Goal: Find specific page/section: Find specific page/section

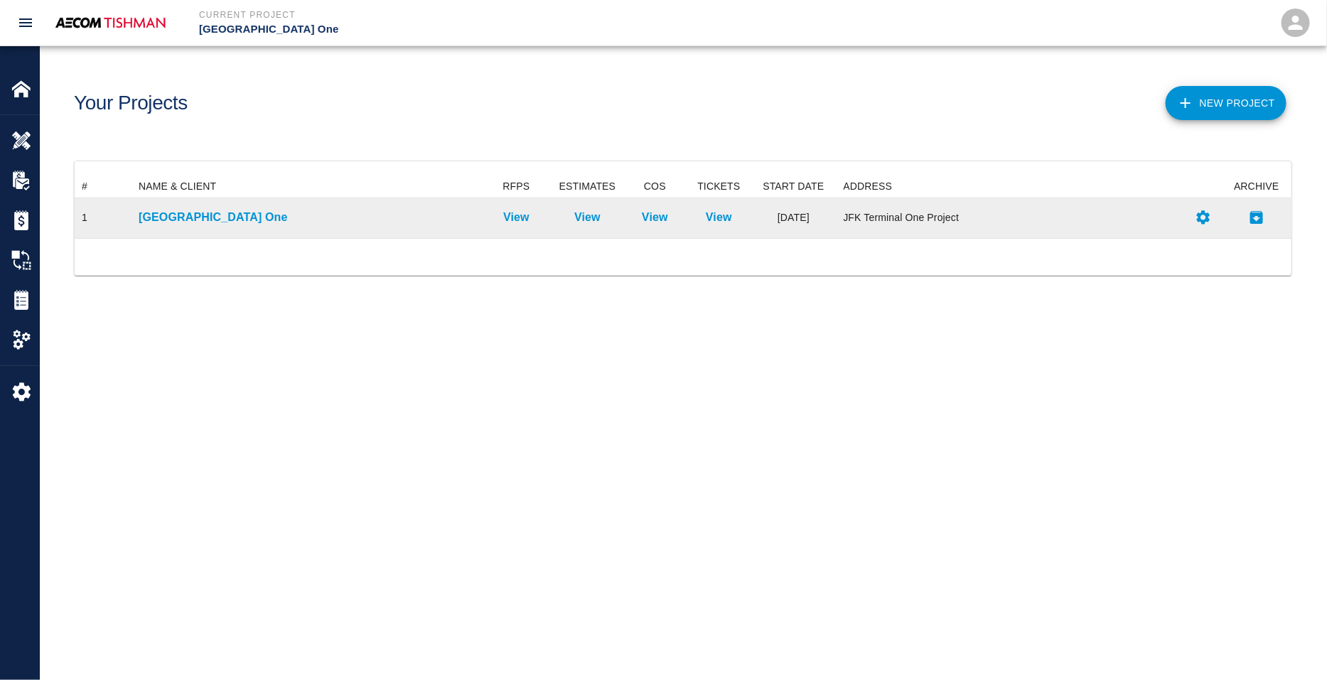
scroll to position [48, 1204]
click at [227, 208] on div "[GEOGRAPHIC_DATA] One" at bounding box center [306, 218] width 350 height 40
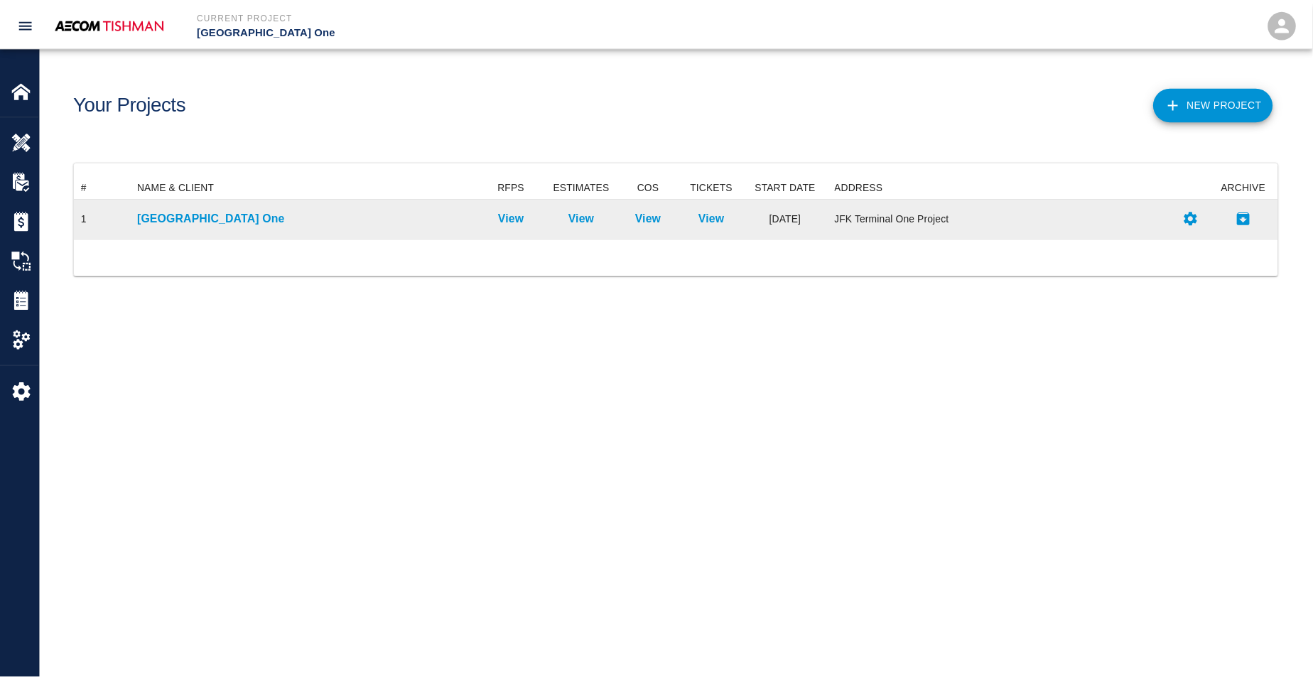
scroll to position [0, 0]
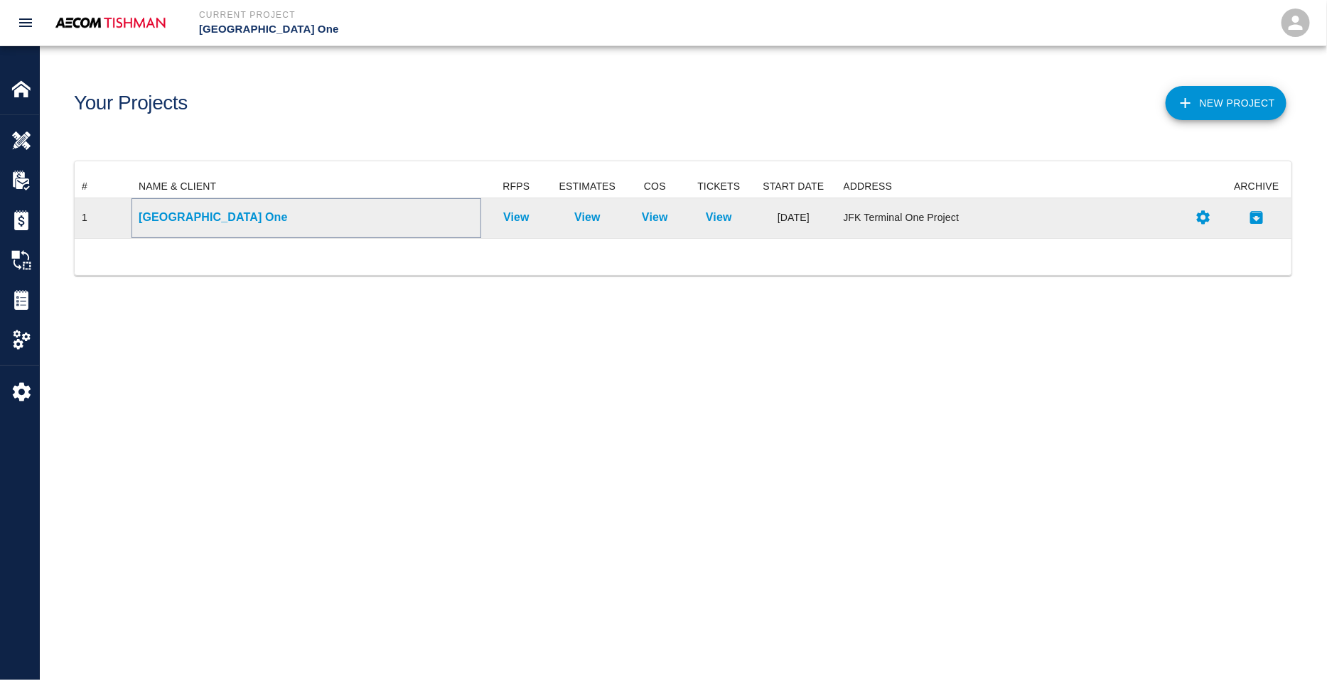
click at [227, 216] on p "[GEOGRAPHIC_DATA] One" at bounding box center [306, 217] width 335 height 17
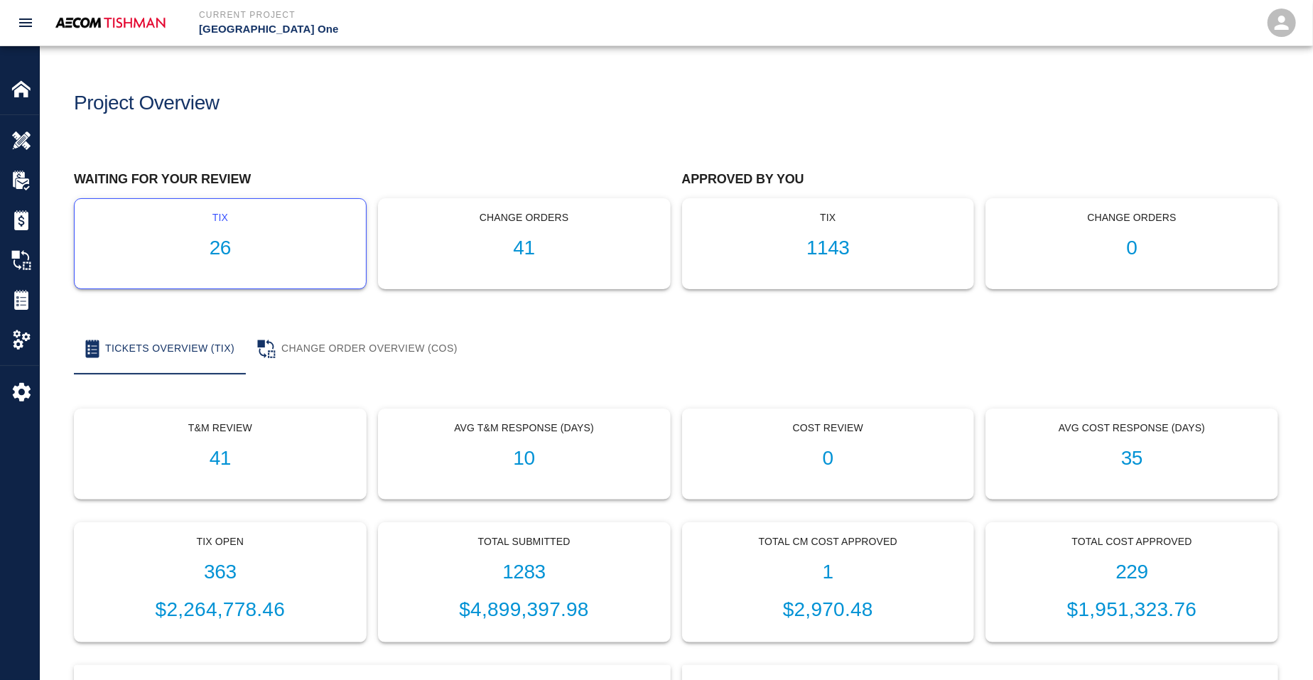
click at [259, 235] on div "tix 26" at bounding box center [220, 244] width 291 height 90
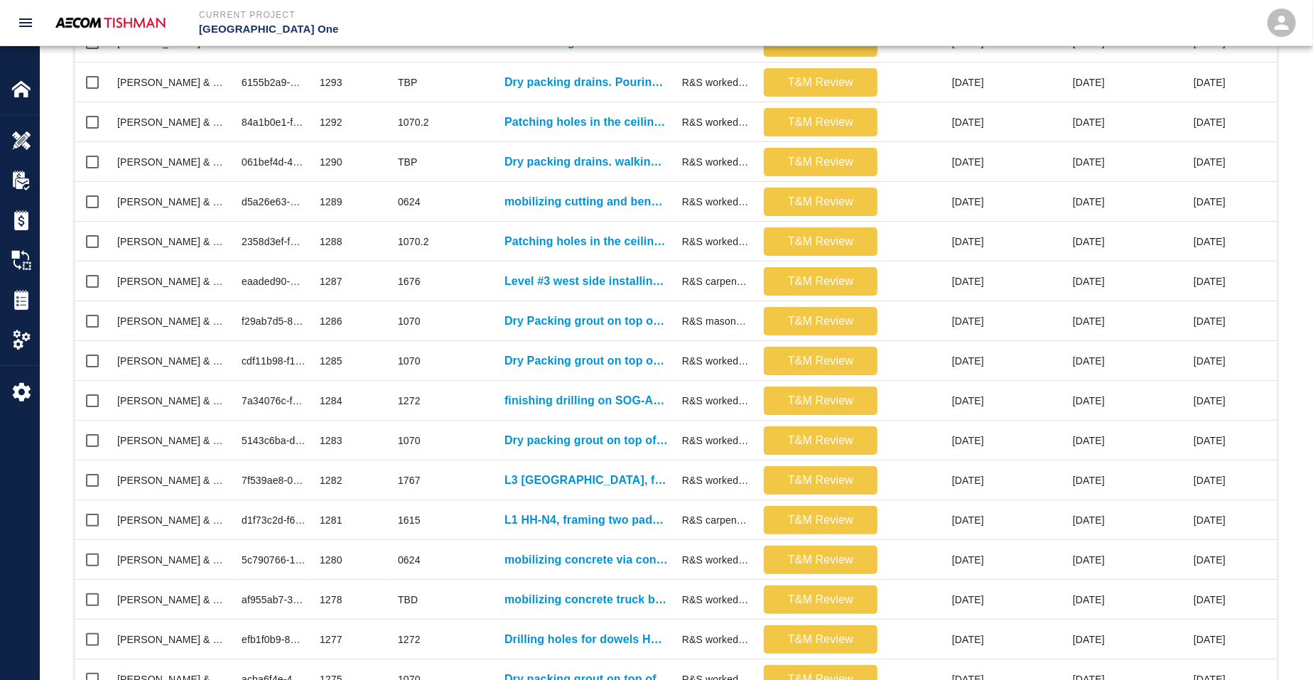
scroll to position [589, 0]
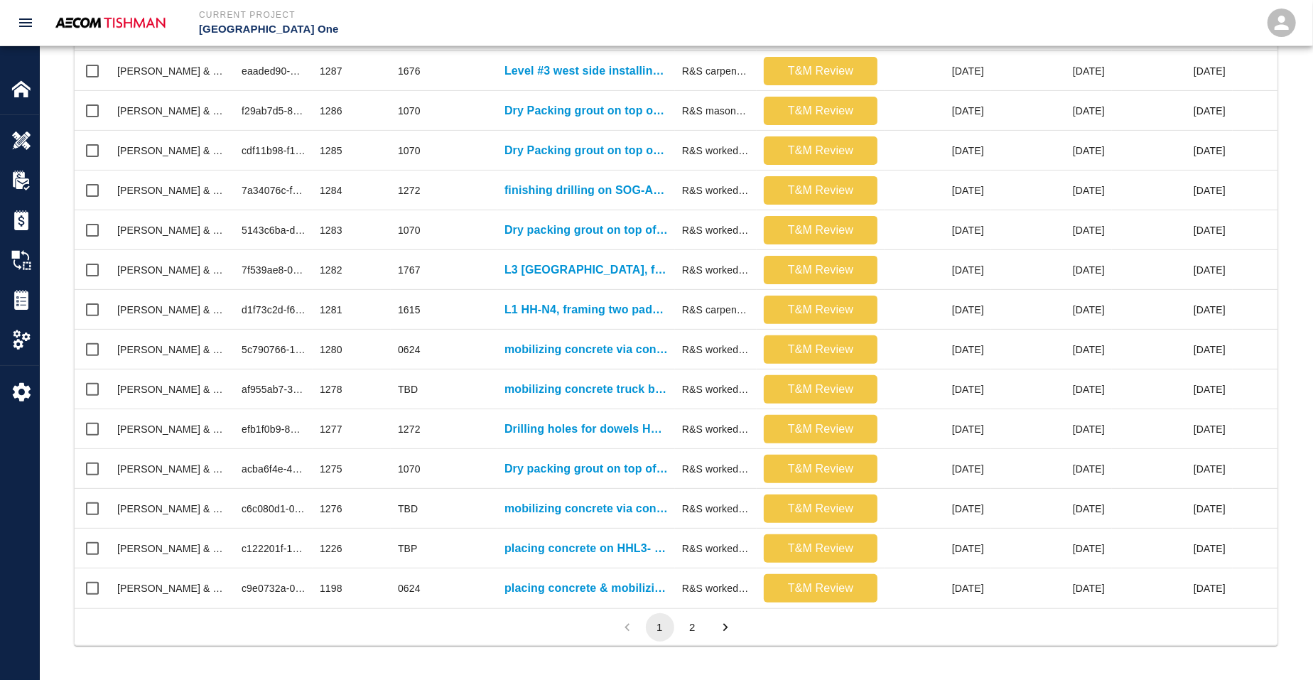
click at [690, 622] on button "2" at bounding box center [693, 627] width 28 height 28
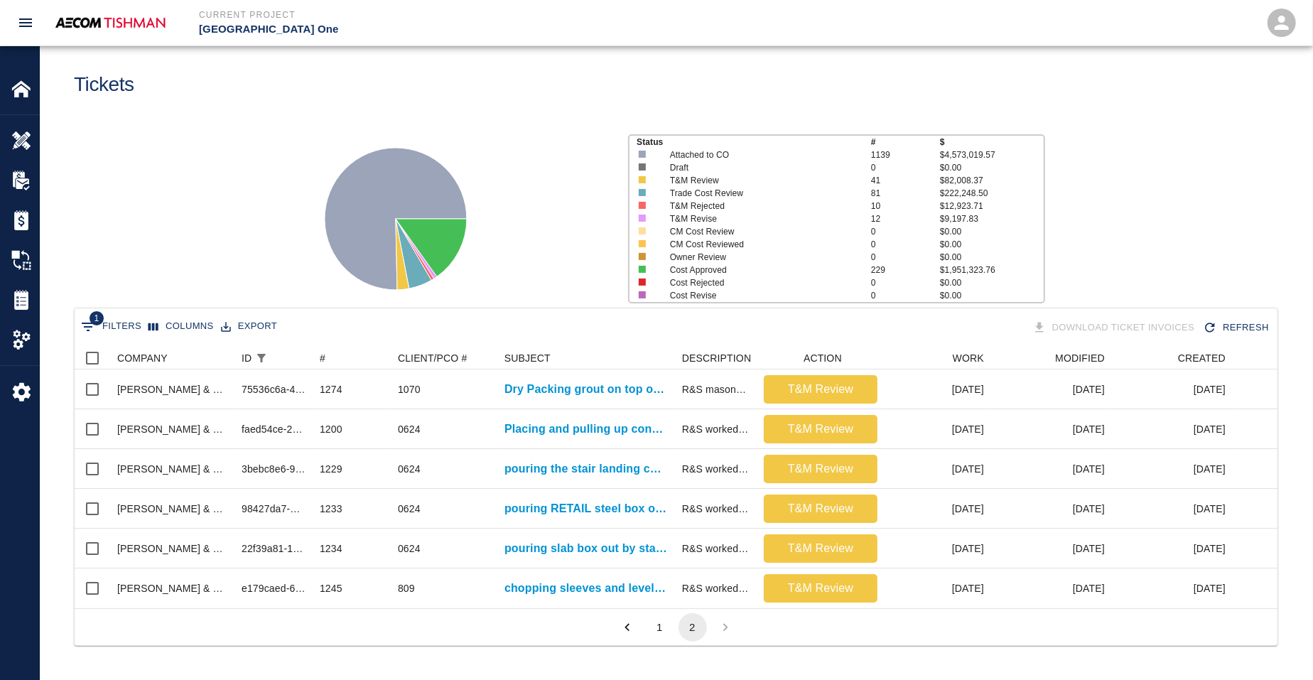
scroll to position [261, 1190]
click at [665, 633] on button "1" at bounding box center [660, 627] width 28 height 28
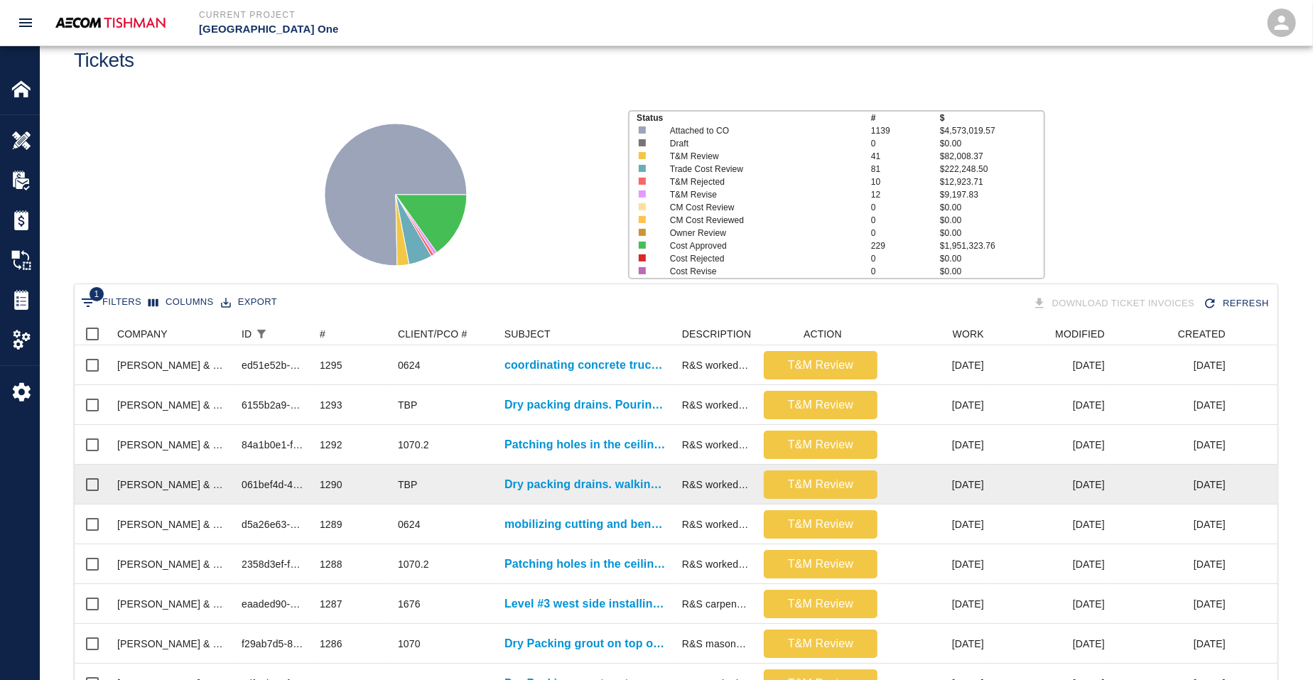
scroll to position [0, 0]
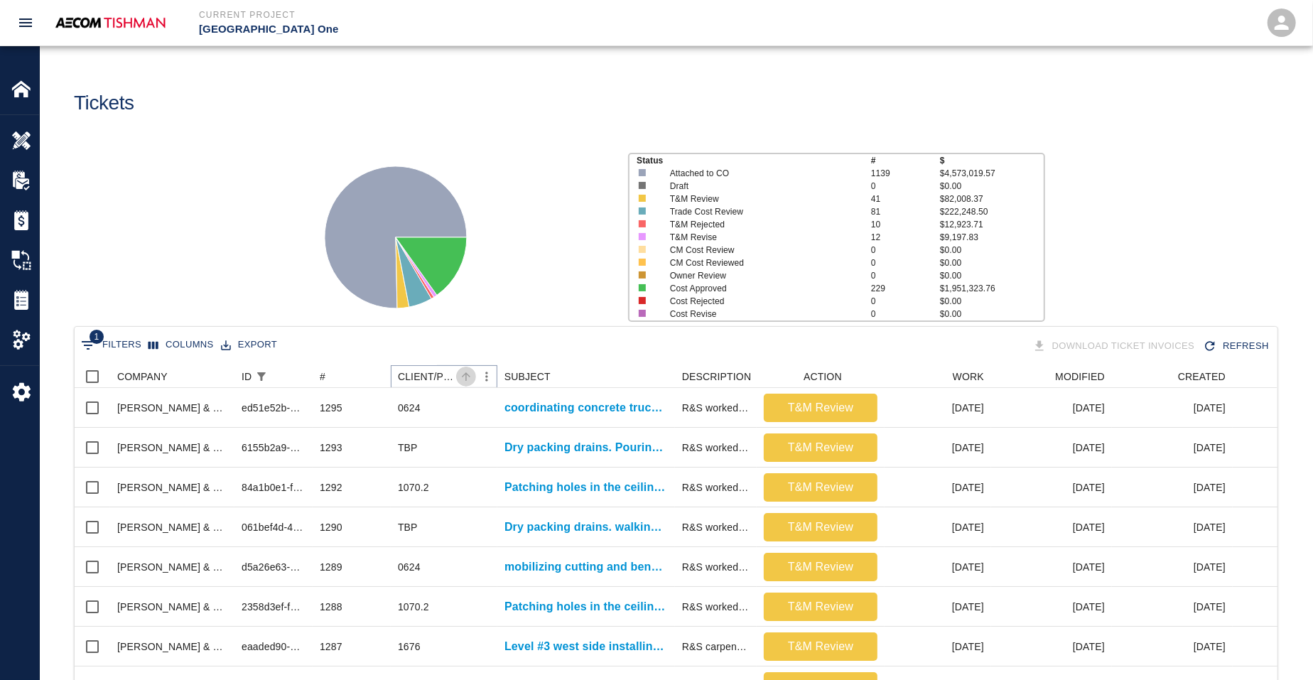
click at [468, 378] on icon "Sort" at bounding box center [466, 376] width 13 height 13
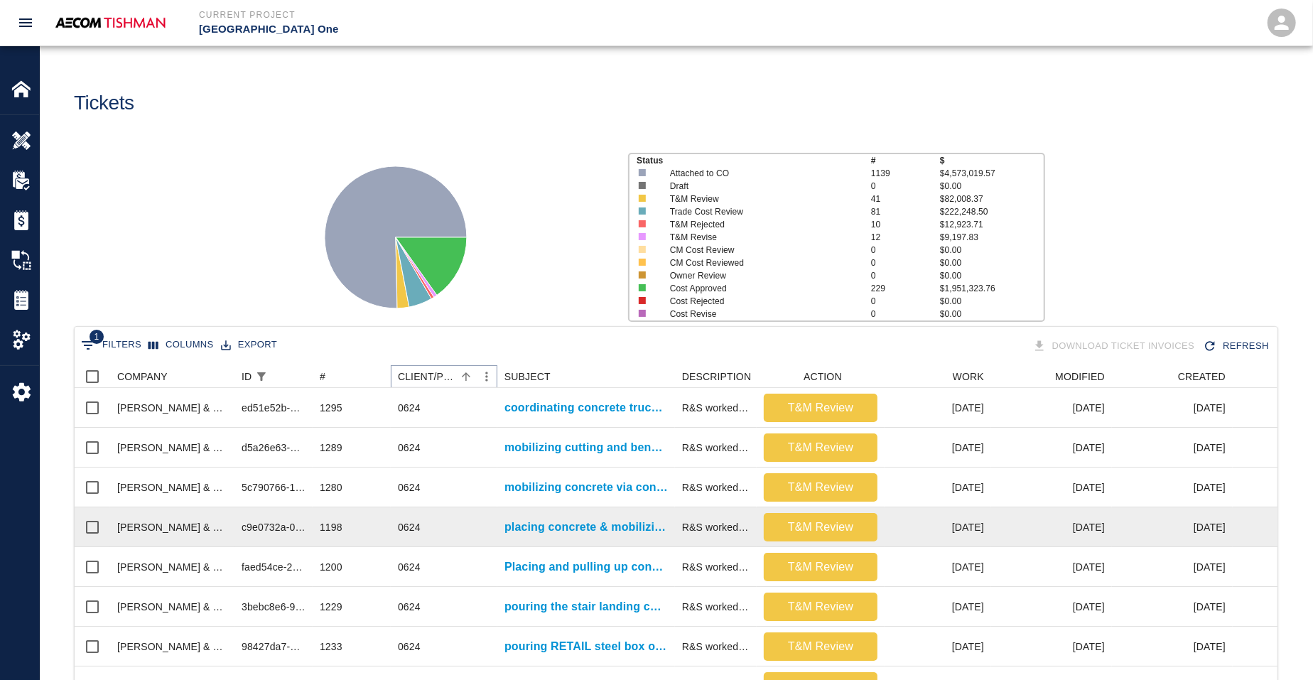
scroll to position [589, 0]
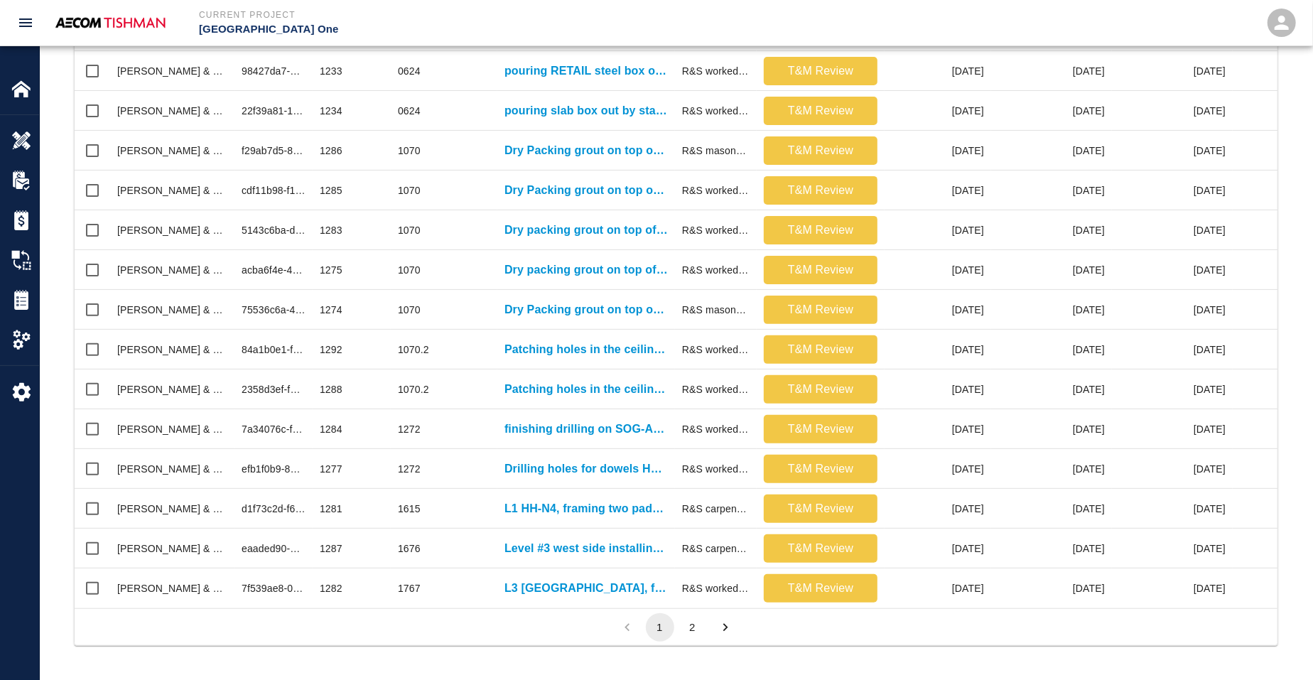
click at [688, 628] on button "2" at bounding box center [693, 627] width 28 height 28
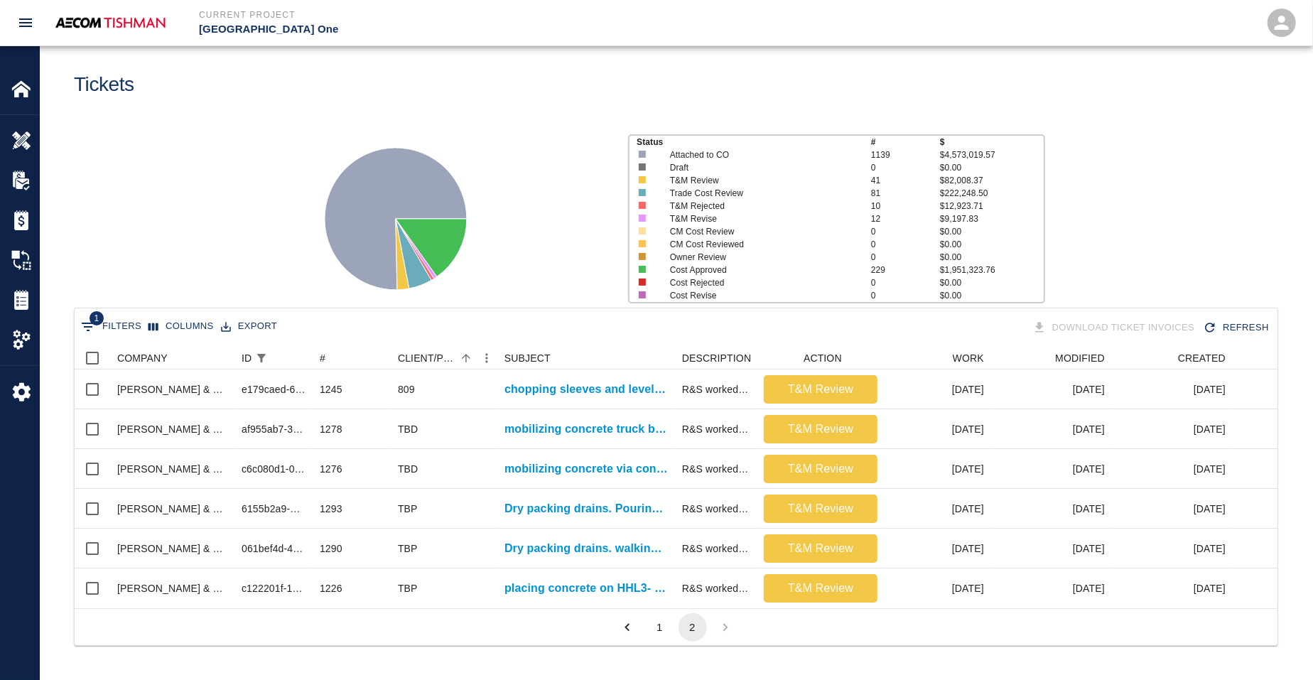
scroll to position [32, 0]
click at [660, 623] on button "1" at bounding box center [660, 627] width 28 height 28
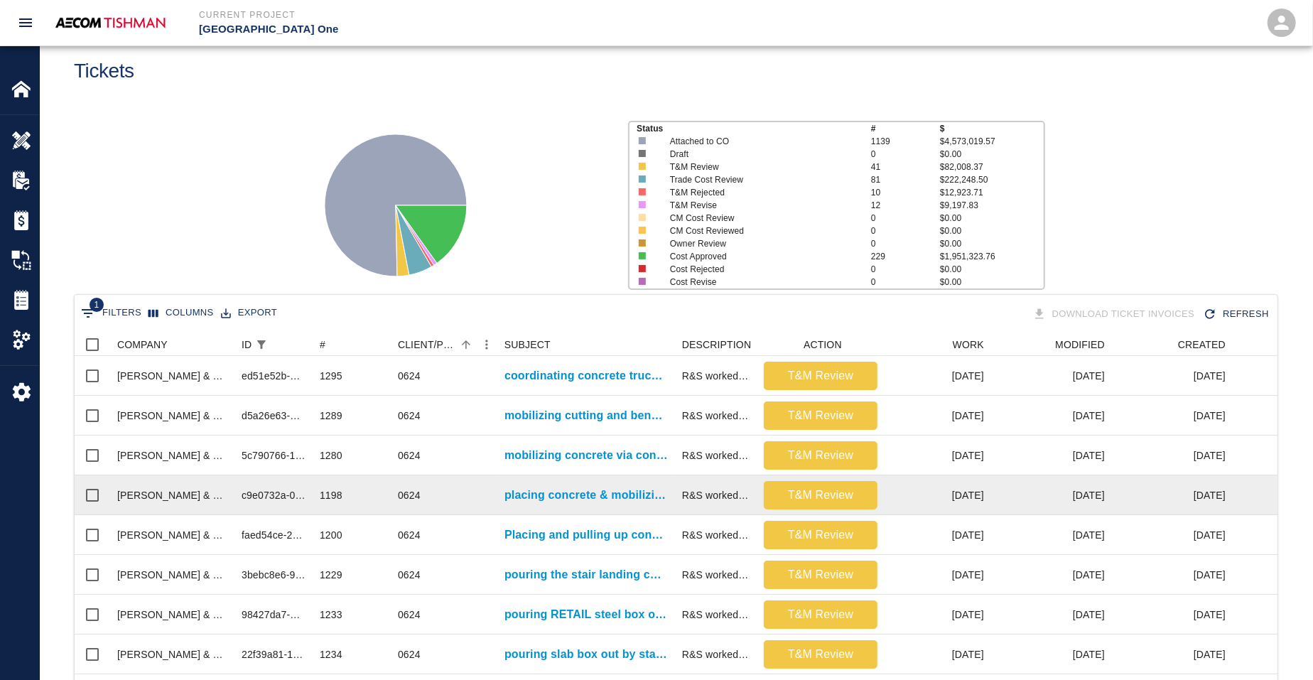
scroll to position [589, 0]
